Goal: Task Accomplishment & Management: Manage account settings

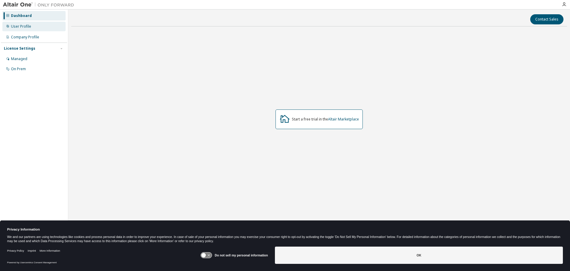
click at [32, 29] on div "User Profile" at bounding box center [33, 27] width 63 height 10
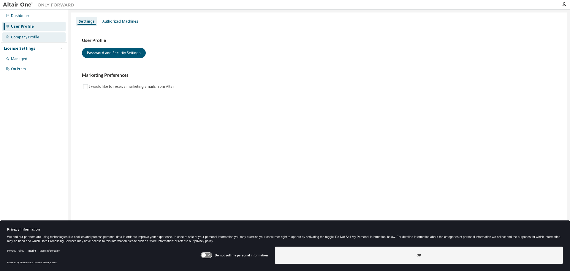
click at [33, 37] on div "Company Profile" at bounding box center [25, 37] width 28 height 5
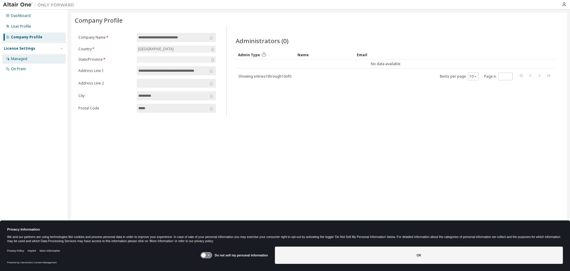
click at [35, 57] on div "Managed" at bounding box center [33, 59] width 63 height 10
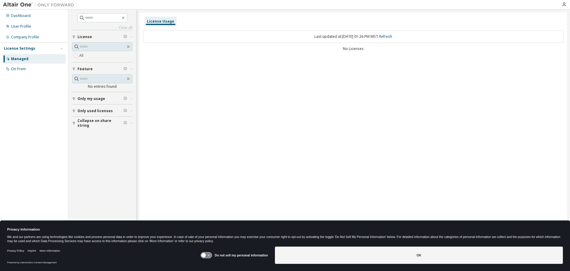
click at [101, 113] on span "Only used licenses" at bounding box center [95, 110] width 35 height 5
click at [88, 97] on span "Only my usage" at bounding box center [92, 98] width 28 height 5
click at [36, 67] on div "On Prem" at bounding box center [33, 69] width 63 height 10
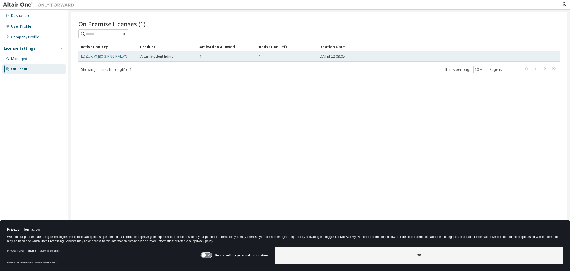
click at [115, 55] on link "LDZUX-Y1J8X-3IPN0-PMLVN" at bounding box center [104, 56] width 46 height 5
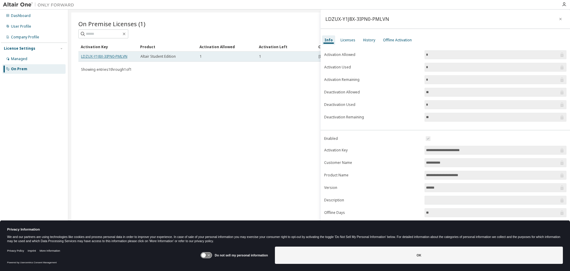
drag, startPoint x: 111, startPoint y: 54, endPoint x: 89, endPoint y: 57, distance: 23.1
click at [89, 57] on link "LDZUX-Y1J8X-3IPN0-PMLVN" at bounding box center [104, 56] width 46 height 5
drag, startPoint x: 90, startPoint y: 55, endPoint x: 86, endPoint y: 56, distance: 3.8
click at [86, 56] on link "LDZUX-Y1J8X-3IPN0-PMLVN" at bounding box center [104, 56] width 46 height 5
drag, startPoint x: 80, startPoint y: 56, endPoint x: 138, endPoint y: 54, distance: 58.9
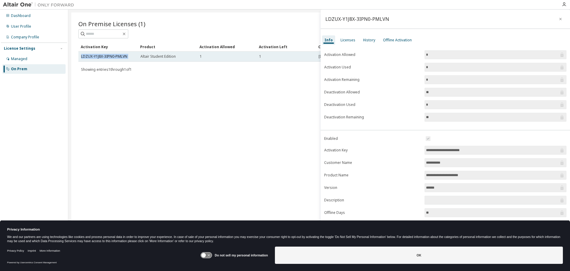
click at [138, 54] on tr "LDZUX-Y1J8X-3IPN0-PMLVN Altair Student Edition 1 1 2025-09-06 22:08:05" at bounding box center [319, 56] width 482 height 10
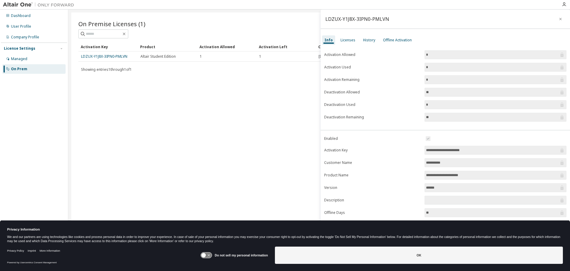
click at [184, 92] on div "On Premise Licenses (1) Clear Load Save Save As Field Operator Value Select fil…" at bounding box center [319, 131] width 496 height 238
click at [559, 20] on icon "button" at bounding box center [561, 19] width 4 height 5
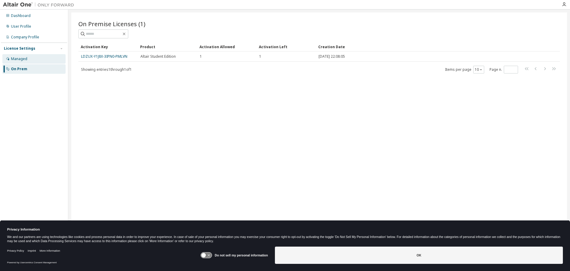
click at [30, 56] on div "Managed" at bounding box center [33, 59] width 63 height 10
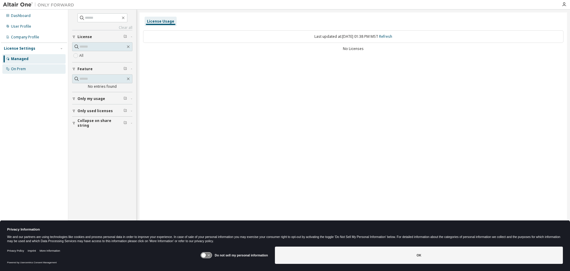
click at [32, 69] on div "On Prem" at bounding box center [33, 69] width 63 height 10
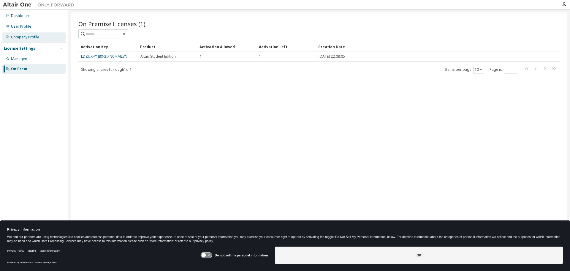
click at [35, 39] on div "Company Profile" at bounding box center [25, 37] width 28 height 5
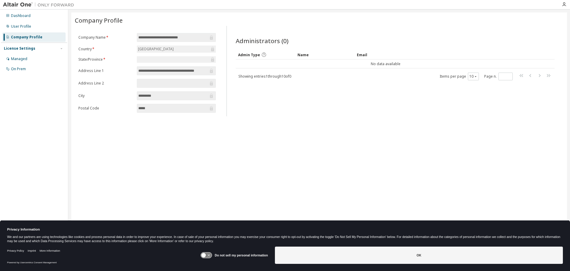
click at [42, 21] on div "Dashboard User Profile Company Profile License Settings Managed On Prem" at bounding box center [34, 42] width 66 height 64
click at [41, 28] on div "User Profile" at bounding box center [33, 27] width 63 height 10
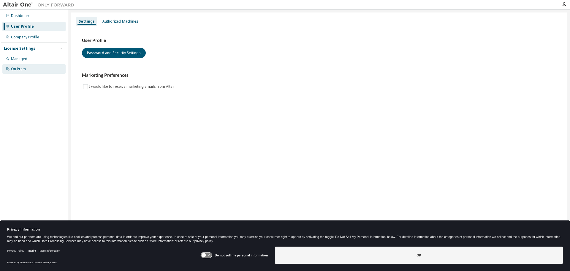
click at [16, 65] on div "On Prem" at bounding box center [33, 69] width 63 height 10
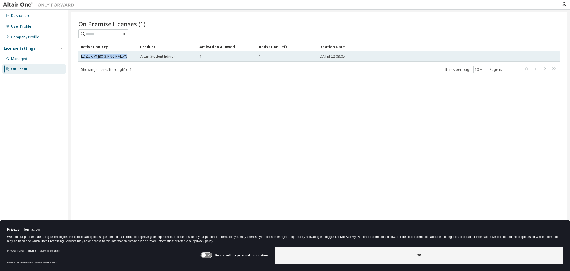
drag, startPoint x: 130, startPoint y: 56, endPoint x: 81, endPoint y: 56, distance: 48.4
click at [81, 56] on div "LDZUX-Y1J8X-3IPN0-PMLVN" at bounding box center [108, 56] width 54 height 5
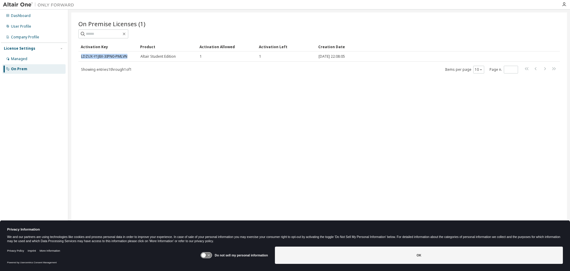
copy link "LDZUX-Y1J8X-3IPN0-PMLVN"
